Goal: Browse casually: Explore the website without a specific task or goal

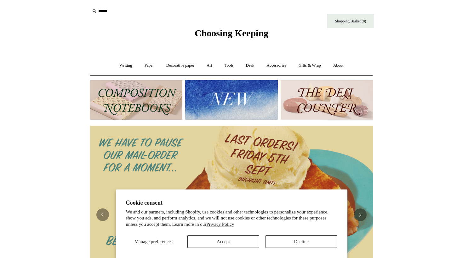
click at [224, 239] on button "Accept" at bounding box center [224, 241] width 72 height 13
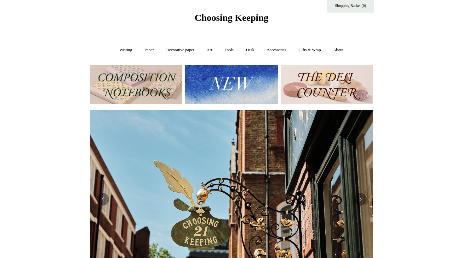
scroll to position [0, 283]
click at [106, 201] on button "Previous" at bounding box center [102, 199] width 13 height 13
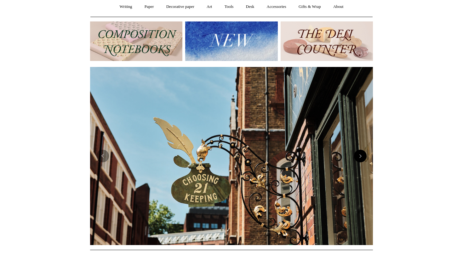
click at [363, 161] on button "Next" at bounding box center [360, 155] width 13 height 13
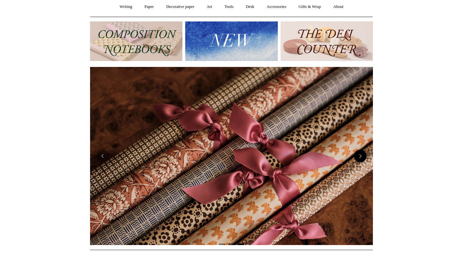
click at [363, 161] on button "Next" at bounding box center [360, 155] width 13 height 13
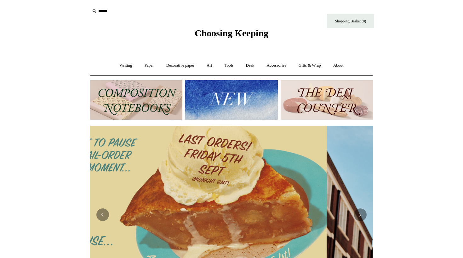
scroll to position [0, 0]
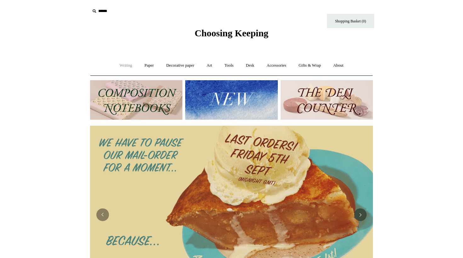
click at [125, 63] on link "Writing +" at bounding box center [126, 65] width 24 height 17
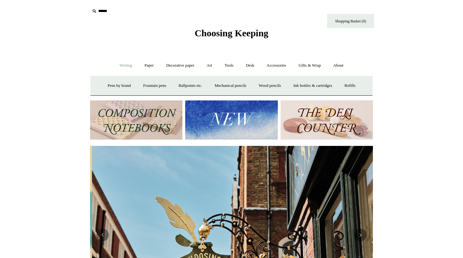
scroll to position [0, 283]
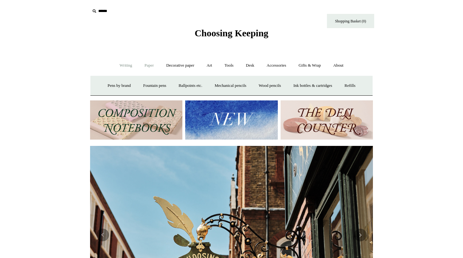
click at [143, 67] on link "Paper +" at bounding box center [149, 65] width 21 height 17
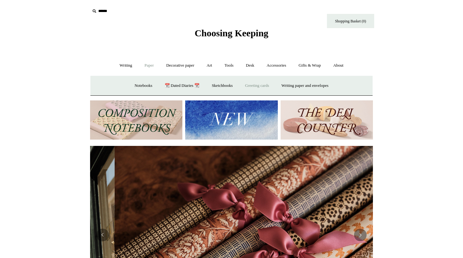
scroll to position [0, 566]
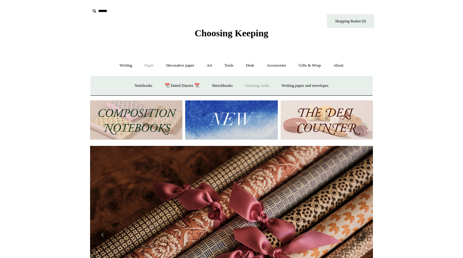
click at [247, 90] on link "Greeting cards +" at bounding box center [257, 85] width 35 height 17
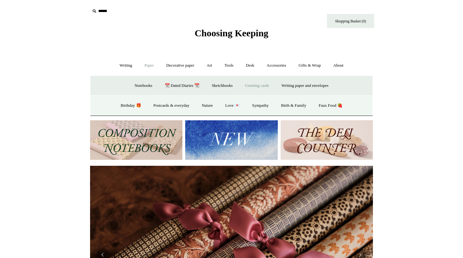
click at [247, 90] on link "Greeting cards -" at bounding box center [257, 85] width 35 height 17
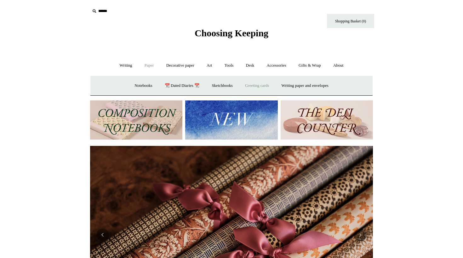
click at [247, 90] on link "Greeting cards +" at bounding box center [257, 85] width 35 height 17
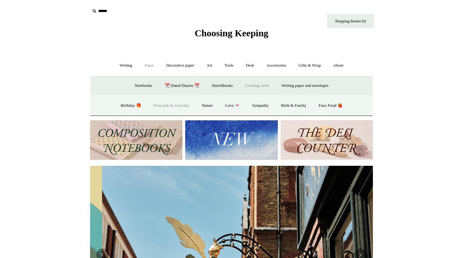
scroll to position [0, 283]
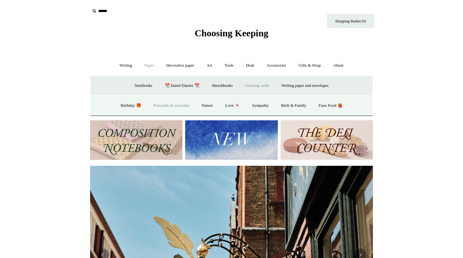
click at [188, 103] on link "Postcards & everyday" at bounding box center [171, 105] width 47 height 17
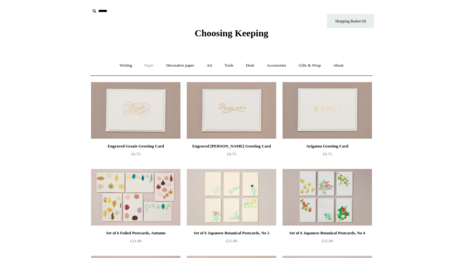
click at [149, 70] on link "Paper +" at bounding box center [149, 65] width 21 height 17
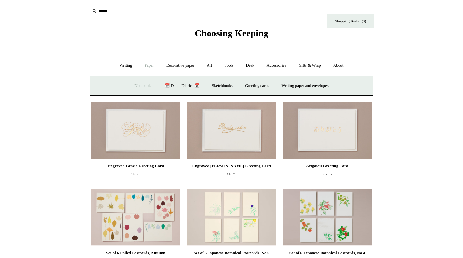
click at [142, 85] on link "Notebooks +" at bounding box center [143, 85] width 29 height 17
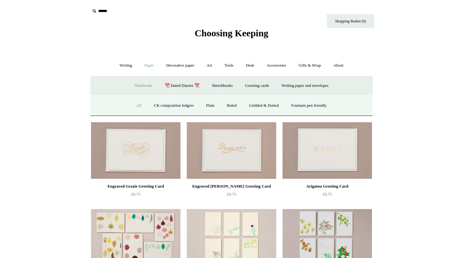
click at [134, 102] on link "All" at bounding box center [139, 105] width 17 height 17
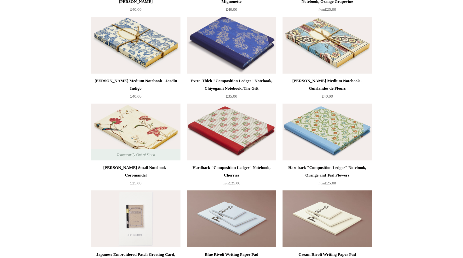
scroll to position [3272, 0]
click at [343, 55] on img at bounding box center [328, 45] width 90 height 57
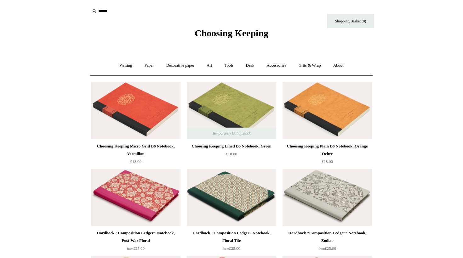
scroll to position [0, 0]
click at [142, 65] on link "Paper +" at bounding box center [149, 65] width 21 height 17
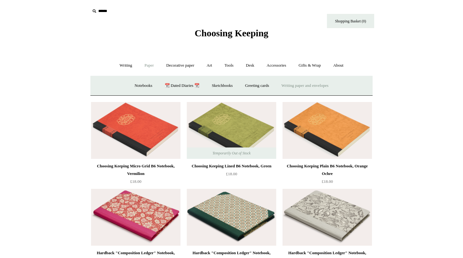
click at [292, 88] on link "Writing paper and envelopes +" at bounding box center [305, 85] width 58 height 17
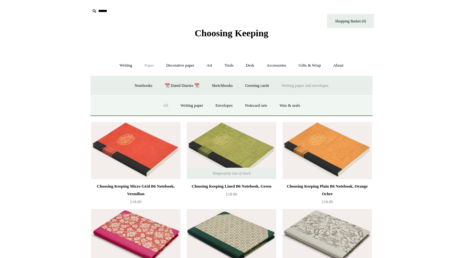
click at [161, 102] on link "All" at bounding box center [165, 105] width 17 height 17
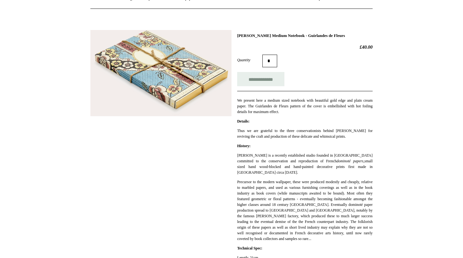
scroll to position [118, 0]
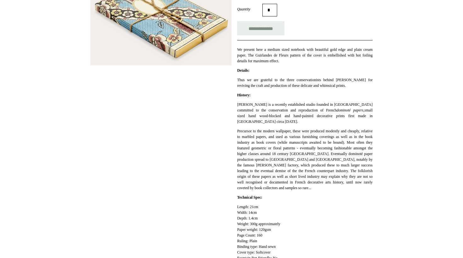
click at [176, 48] on img at bounding box center [160, 22] width 141 height 86
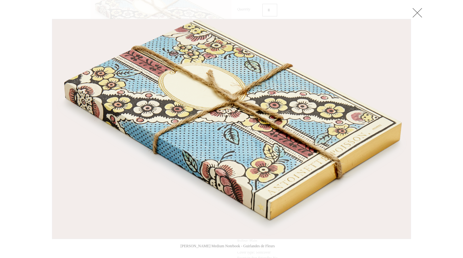
click at [417, 14] on link at bounding box center [417, 12] width 13 height 13
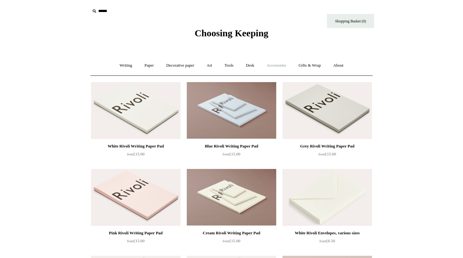
click at [277, 63] on link "Accessories +" at bounding box center [276, 65] width 31 height 17
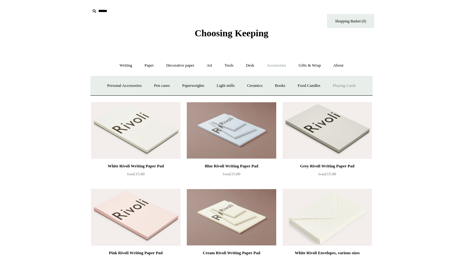
click at [358, 84] on link "Playing Cards" at bounding box center [344, 85] width 34 height 17
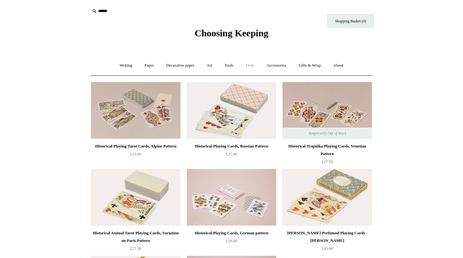
click at [253, 65] on link "Desk +" at bounding box center [250, 65] width 20 height 17
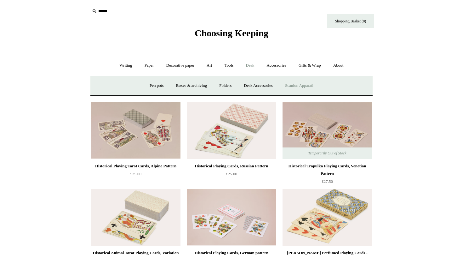
click at [300, 88] on link "Scanlon Apparati" at bounding box center [300, 85] width 40 height 17
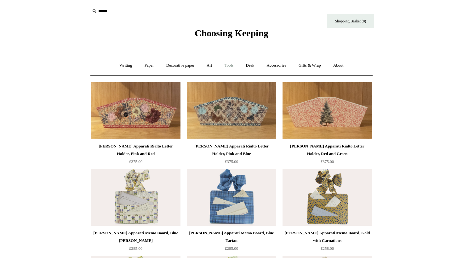
click at [229, 65] on link "Tools +" at bounding box center [229, 65] width 20 height 17
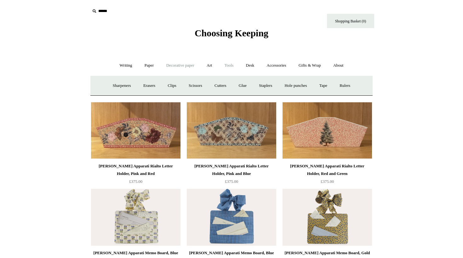
click at [186, 63] on link "Decorative paper +" at bounding box center [180, 65] width 39 height 17
click at [151, 69] on link "Paper +" at bounding box center [149, 65] width 21 height 17
click at [178, 69] on link "Decorative paper +" at bounding box center [180, 65] width 39 height 17
click at [146, 67] on link "Paper +" at bounding box center [149, 65] width 21 height 17
click at [177, 66] on link "Decorative paper +" at bounding box center [180, 65] width 39 height 17
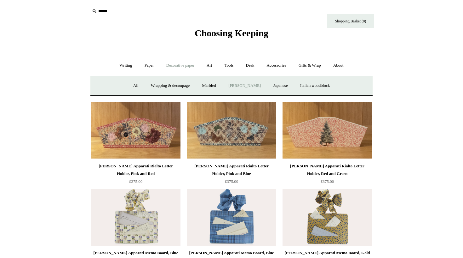
click at [242, 84] on link "[PERSON_NAME]" at bounding box center [245, 85] width 44 height 17
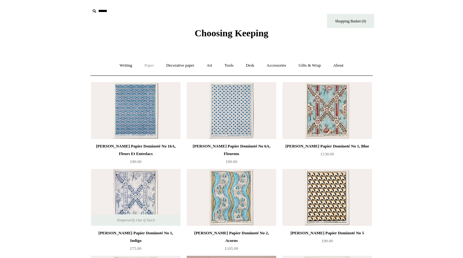
click at [146, 66] on link "Paper +" at bounding box center [149, 65] width 21 height 17
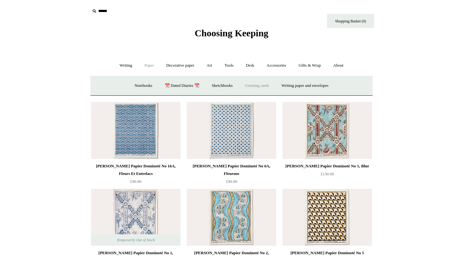
click at [261, 84] on link "Greeting cards +" at bounding box center [257, 85] width 35 height 17
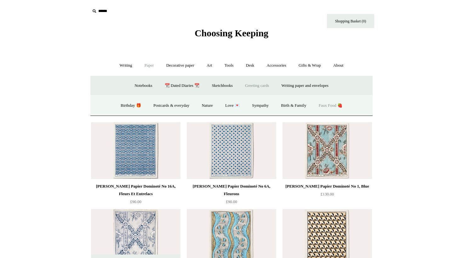
click at [348, 108] on link "Faux Food 🍓" at bounding box center [330, 105] width 35 height 17
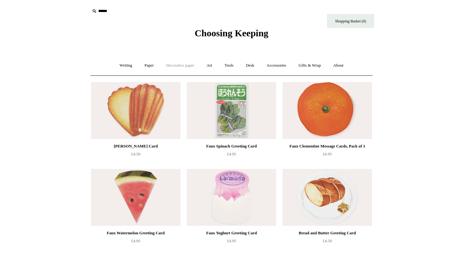
click at [179, 65] on link "Decorative paper +" at bounding box center [180, 65] width 39 height 17
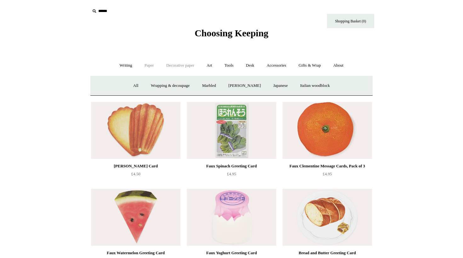
click at [143, 66] on link "Paper +" at bounding box center [149, 65] width 21 height 17
click at [258, 87] on link "Greeting cards +" at bounding box center [257, 85] width 35 height 17
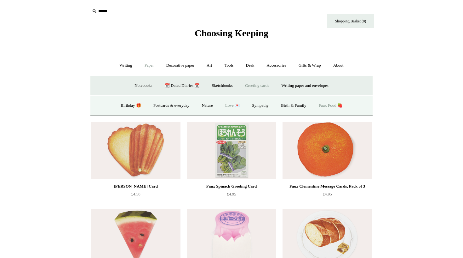
click at [234, 106] on link "Love 💌" at bounding box center [233, 105] width 26 height 17
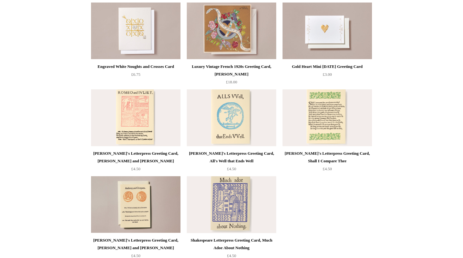
scroll to position [518, 0]
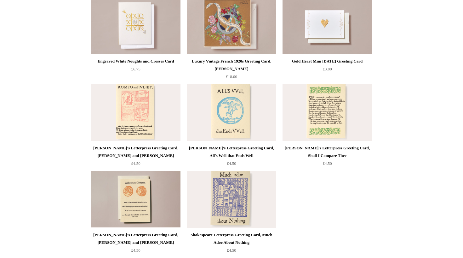
click at [250, 125] on img at bounding box center [232, 112] width 90 height 57
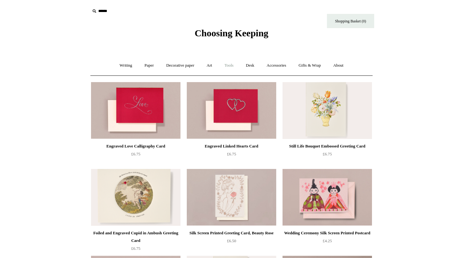
scroll to position [0, 0]
click at [151, 65] on link "Paper +" at bounding box center [149, 65] width 21 height 17
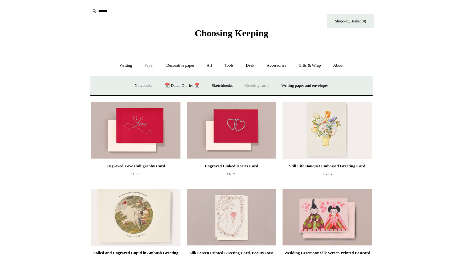
click at [263, 88] on link "Greeting cards +" at bounding box center [257, 85] width 35 height 17
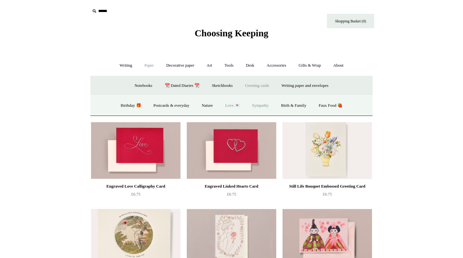
click at [262, 108] on link "Sympathy" at bounding box center [260, 105] width 28 height 17
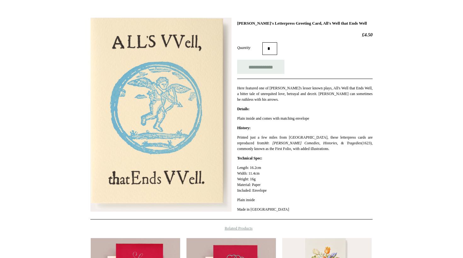
scroll to position [55, 0]
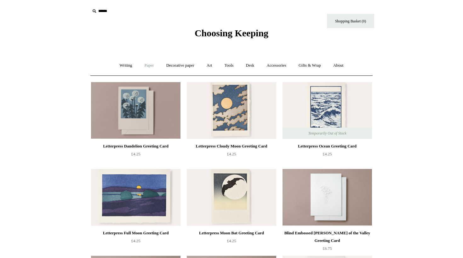
click at [147, 65] on link "Paper +" at bounding box center [149, 65] width 21 height 17
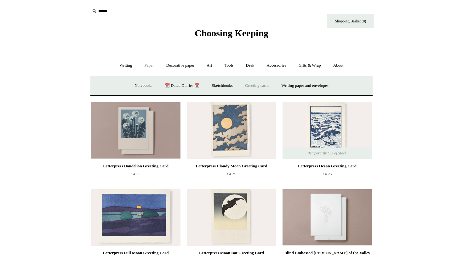
click at [261, 85] on link "Greeting cards +" at bounding box center [257, 85] width 35 height 17
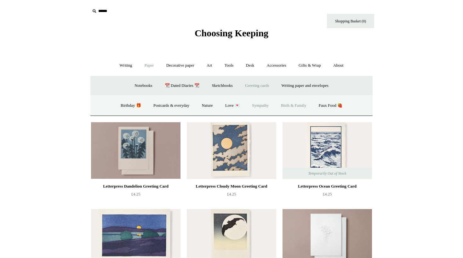
click at [307, 104] on link "Birth & Family" at bounding box center [293, 105] width 37 height 17
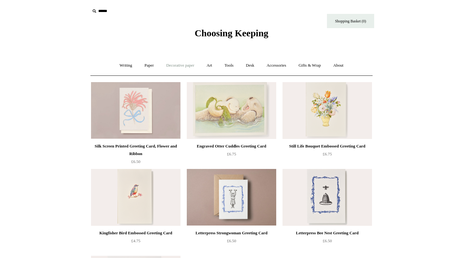
click at [193, 67] on link "Decorative paper +" at bounding box center [180, 65] width 39 height 17
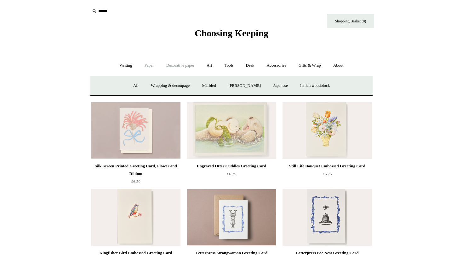
click at [146, 63] on link "Paper +" at bounding box center [149, 65] width 21 height 17
click at [309, 86] on link "Writing paper and envelopes +" at bounding box center [305, 85] width 58 height 17
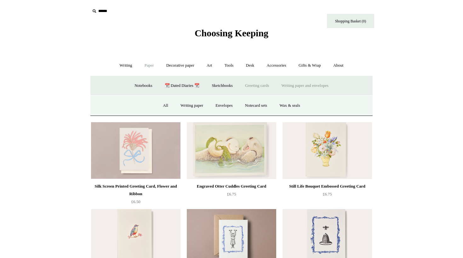
click at [264, 84] on link "Greeting cards +" at bounding box center [257, 85] width 35 height 17
click at [205, 108] on link "Nature" at bounding box center [207, 105] width 22 height 17
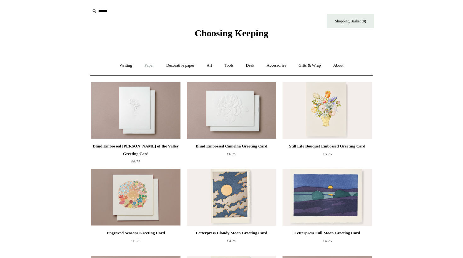
click at [148, 65] on link "Paper +" at bounding box center [149, 65] width 21 height 17
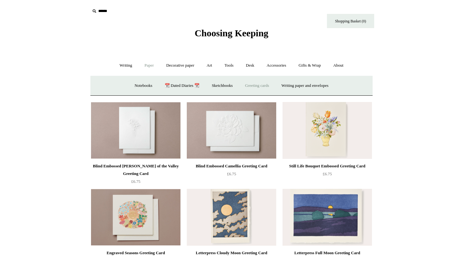
click at [250, 87] on link "Greeting cards +" at bounding box center [257, 85] width 35 height 17
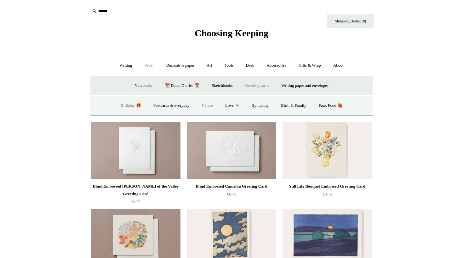
click at [124, 108] on link "Birthday 🎁" at bounding box center [131, 105] width 32 height 17
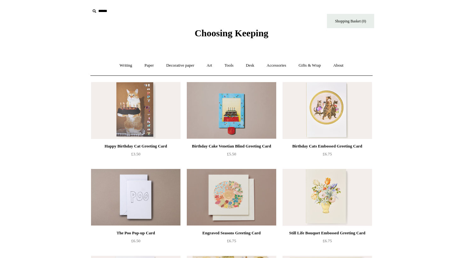
click at [209, 36] on span "Choosing Keeping" at bounding box center [232, 33] width 74 height 10
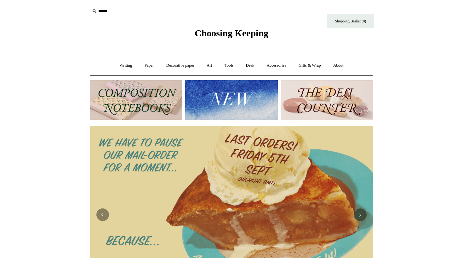
click at [231, 102] on img at bounding box center [231, 99] width 92 height 39
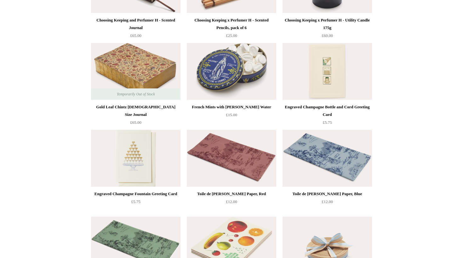
scroll to position [862, 0]
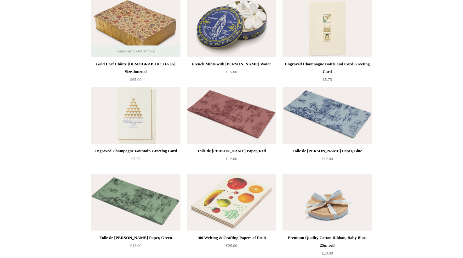
click at [121, 128] on img at bounding box center [136, 115] width 90 height 57
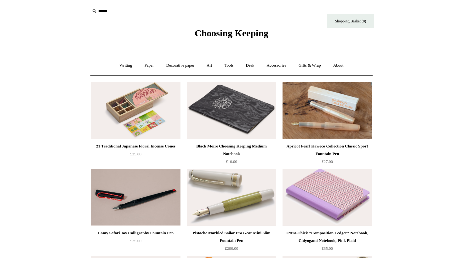
scroll to position [0, 0]
click at [229, 65] on link "Tools +" at bounding box center [229, 65] width 20 height 17
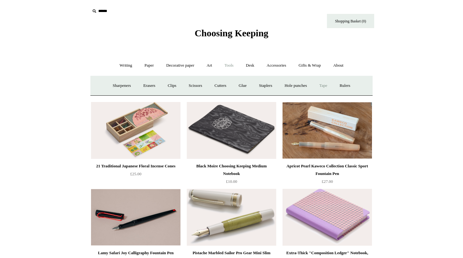
click at [330, 86] on link "Tape +" at bounding box center [323, 85] width 19 height 17
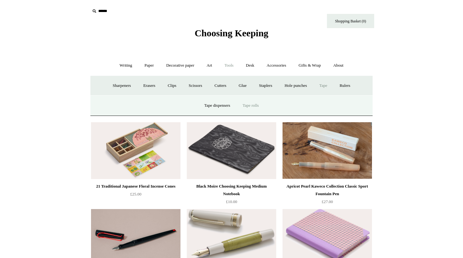
click at [248, 102] on link "Tape rolls" at bounding box center [250, 105] width 27 height 17
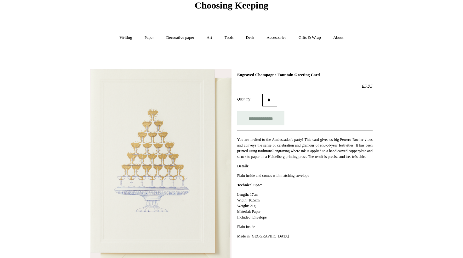
scroll to position [51, 0]
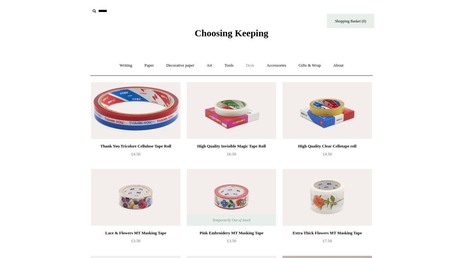
click at [248, 67] on link "Desk +" at bounding box center [250, 65] width 20 height 17
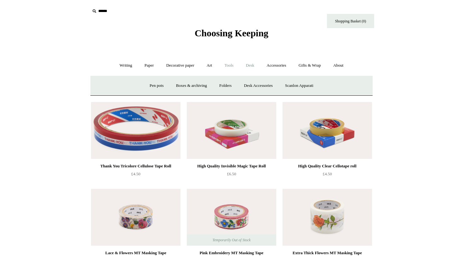
click at [225, 67] on link "Tools +" at bounding box center [229, 65] width 20 height 17
click at [223, 82] on link "Cutters" at bounding box center [220, 85] width 23 height 17
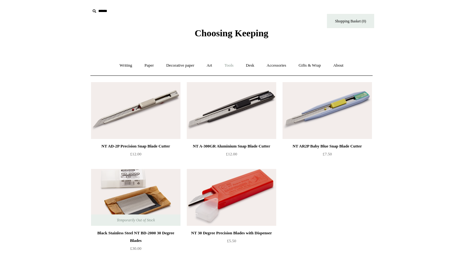
click at [233, 67] on link "Tools +" at bounding box center [229, 65] width 20 height 17
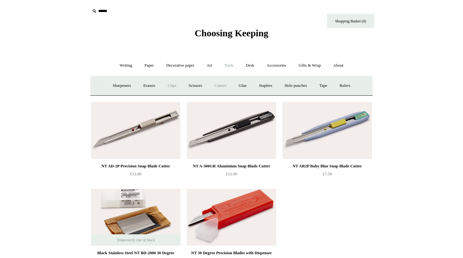
click at [171, 87] on link "Clips +" at bounding box center [172, 85] width 20 height 17
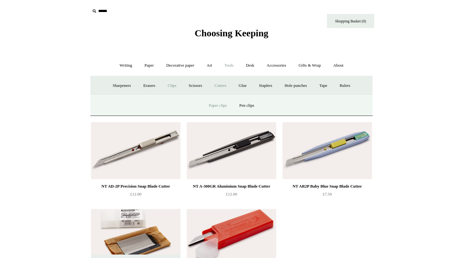
click at [223, 105] on link "Paper clips" at bounding box center [217, 105] width 29 height 17
